Goal: Task Accomplishment & Management: Use online tool/utility

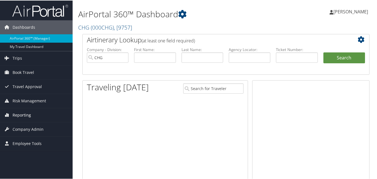
click at [22, 115] on span "Reporting" at bounding box center [22, 115] width 18 height 14
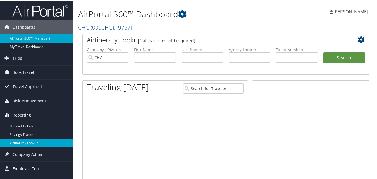
click at [26, 139] on link "Virtual Pay Lookup" at bounding box center [36, 143] width 73 height 8
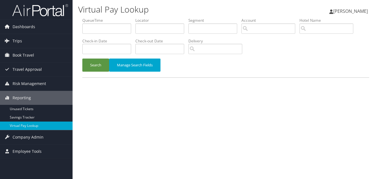
click at [202, 60] on div "Search Manage Search Fields" at bounding box center [226, 68] width 296 height 19
click at [155, 25] on input "text" at bounding box center [160, 28] width 49 height 10
paste input "FJYJSM"
type input "FJYJSM"
click at [85, 62] on button "Search" at bounding box center [95, 65] width 27 height 13
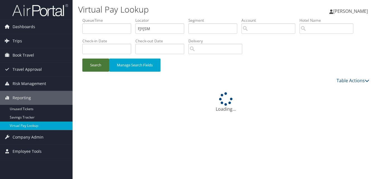
click at [96, 68] on button "Search" at bounding box center [95, 65] width 27 height 13
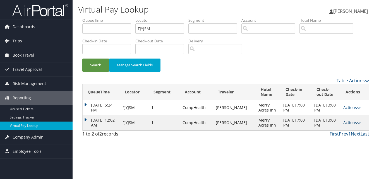
click at [348, 121] on link "Actions" at bounding box center [353, 122] width 18 height 5
drag, startPoint x: 340, startPoint y: 135, endPoint x: 340, endPoint y: 140, distance: 5.3
click at [340, 140] on ul "Resend Logs View Itinerary" at bounding box center [342, 140] width 37 height 29
click at [348, 125] on link "Actions" at bounding box center [353, 122] width 18 height 5
click at [344, 142] on link "Logs" at bounding box center [341, 140] width 35 height 9
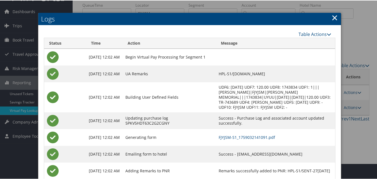
scroll to position [31, 0]
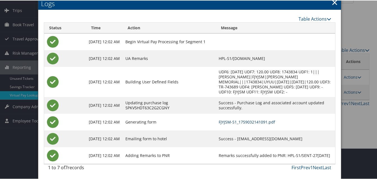
click at [227, 120] on link "FJYJSM-S1_1759032141091.pdf" at bounding box center [247, 121] width 56 height 5
